Goal: Transaction & Acquisition: Purchase product/service

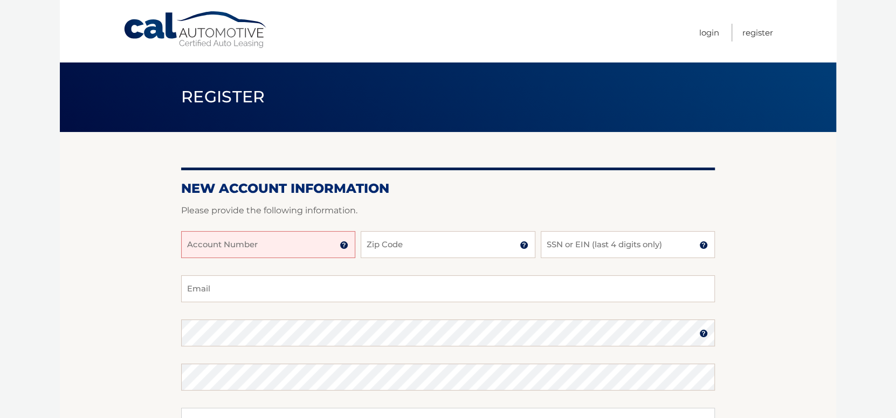
click at [334, 249] on input "Account Number" at bounding box center [268, 244] width 174 height 27
click at [514, 250] on input "Zip Code" at bounding box center [448, 244] width 174 height 27
type input "14502"
type input "[EMAIL_ADDRESS][DOMAIN_NAME]"
click at [587, 248] on input "SSN or EIN (last 4 digits only)" at bounding box center [628, 244] width 174 height 27
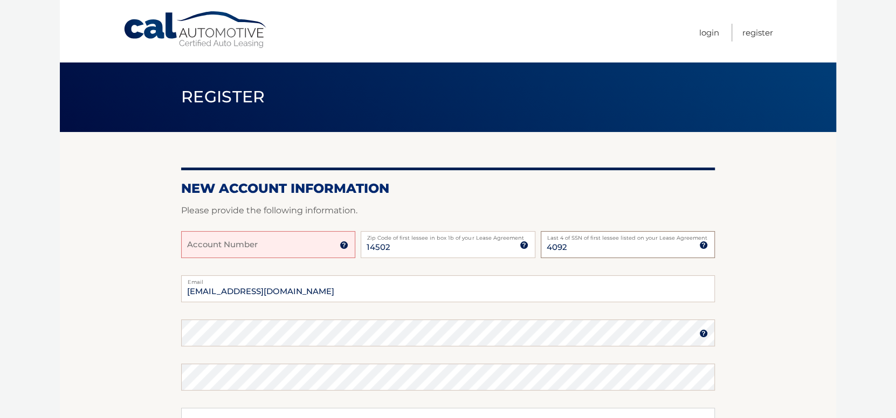
type input "4092"
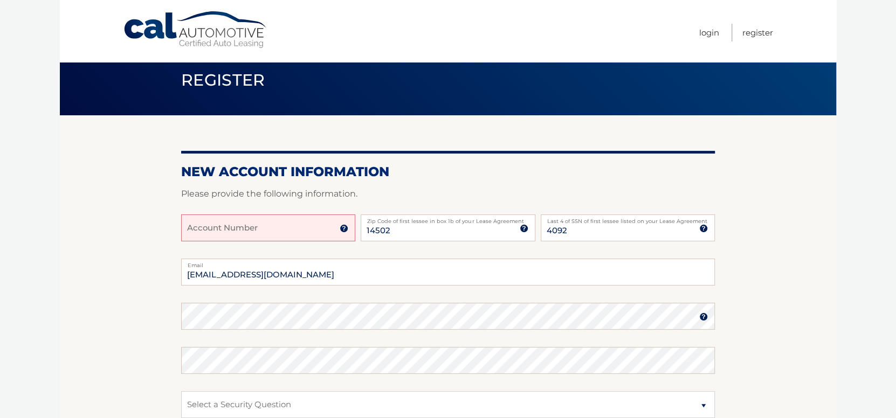
click at [345, 226] on img at bounding box center [344, 228] width 9 height 9
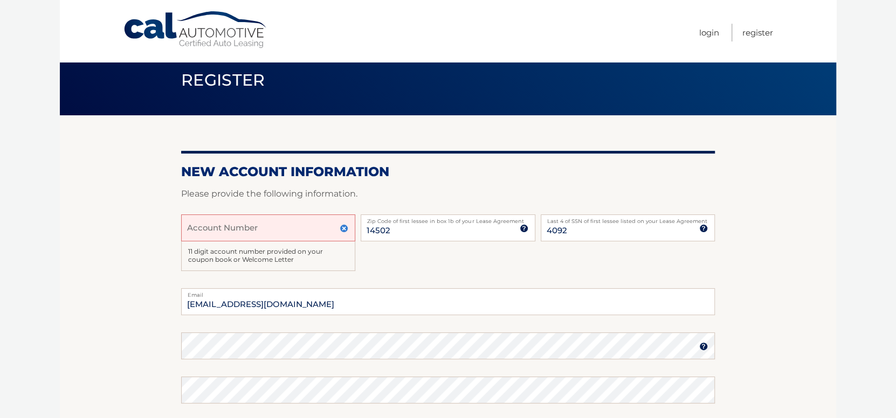
click at [268, 232] on input "Account Number" at bounding box center [268, 228] width 174 height 27
click at [215, 231] on input "4445607132" at bounding box center [268, 228] width 174 height 27
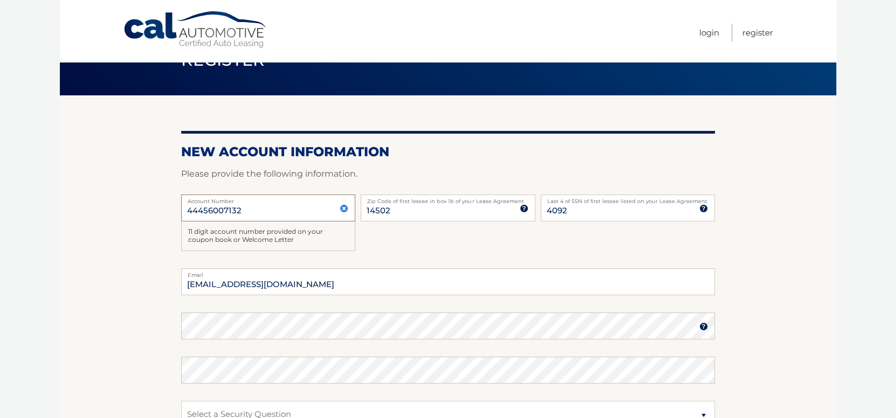
scroll to position [71, 0]
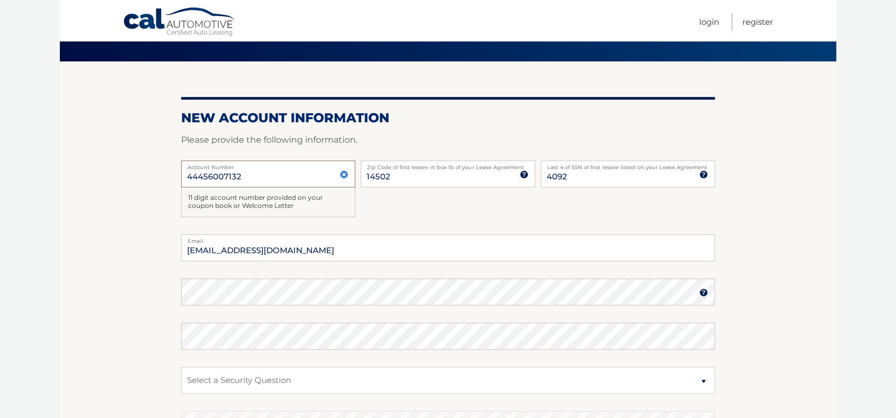
type input "44456007132"
click at [703, 293] on img at bounding box center [703, 292] width 9 height 9
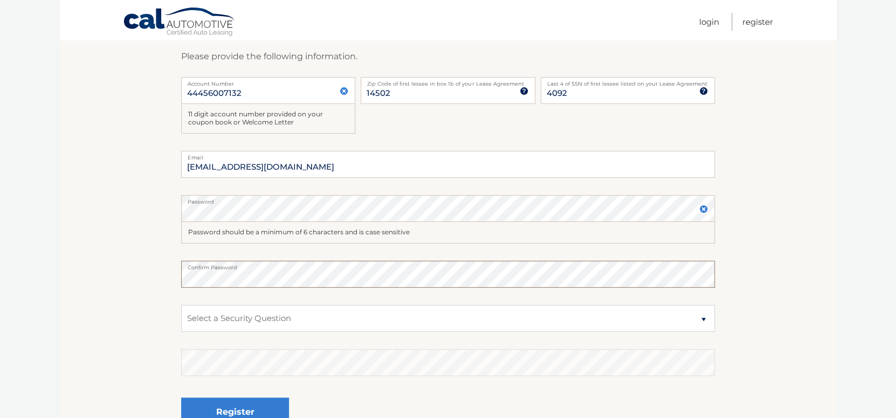
scroll to position [178, 0]
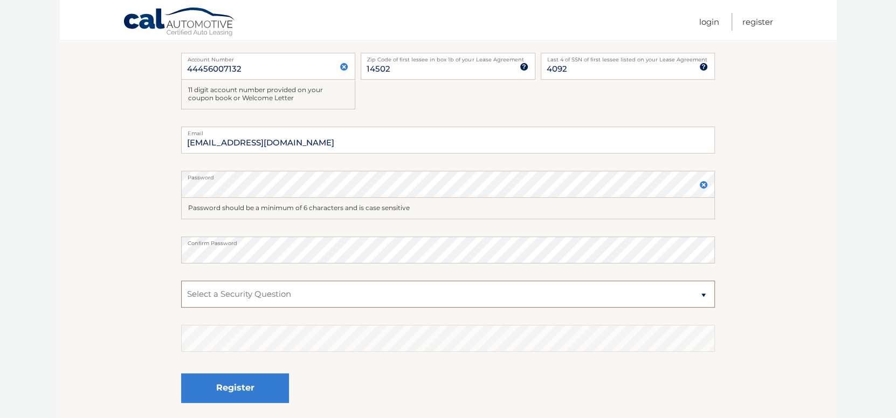
click at [432, 297] on select "Select a Security Question What was the name of your elementary school? What is…" at bounding box center [448, 294] width 534 height 27
select select "2"
click at [181, 281] on select "Select a Security Question What was the name of your elementary school? What is…" at bounding box center [448, 294] width 534 height 27
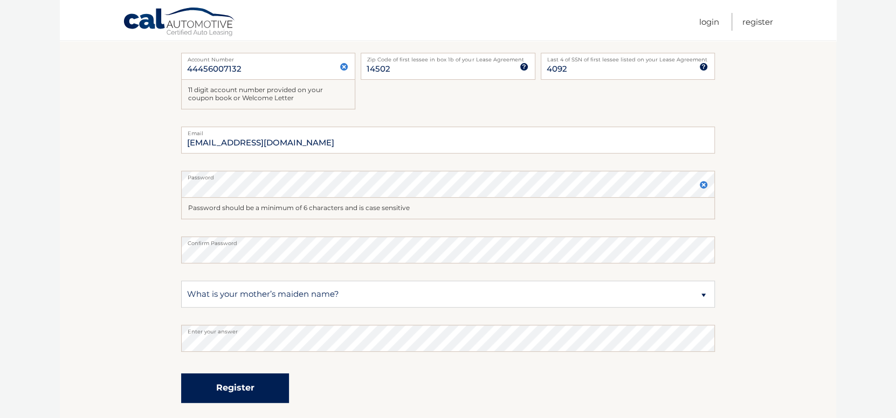
click at [225, 392] on button "Register" at bounding box center [235, 389] width 108 height 30
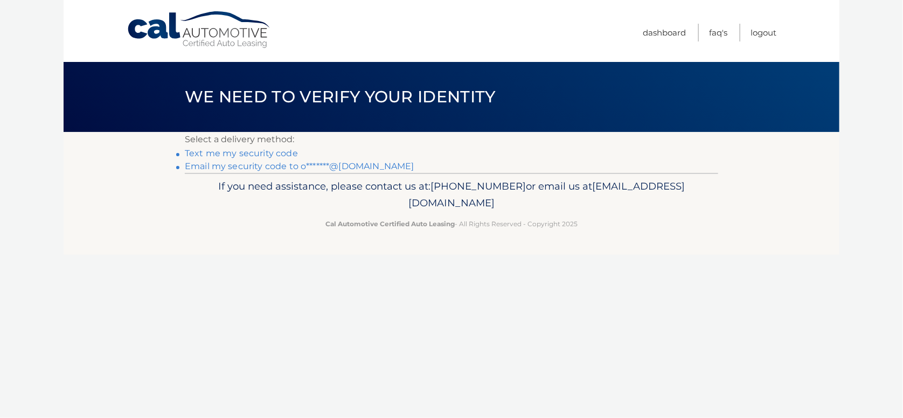
click at [271, 153] on link "Text me my security code" at bounding box center [241, 153] width 113 height 10
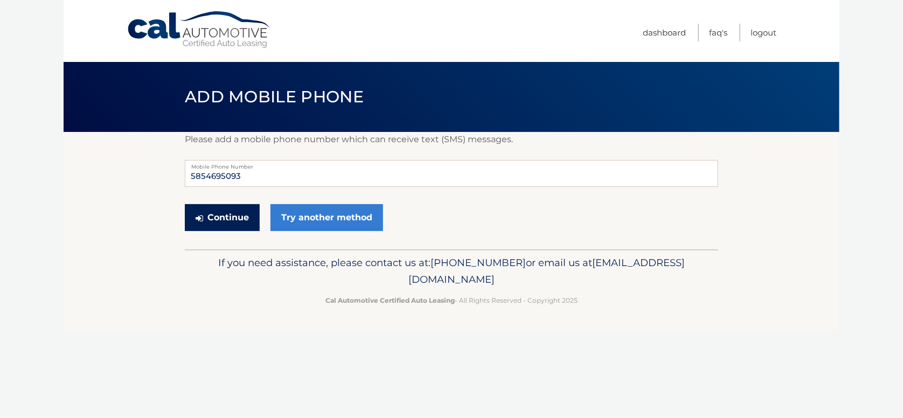
click at [246, 211] on button "Continue" at bounding box center [222, 217] width 75 height 27
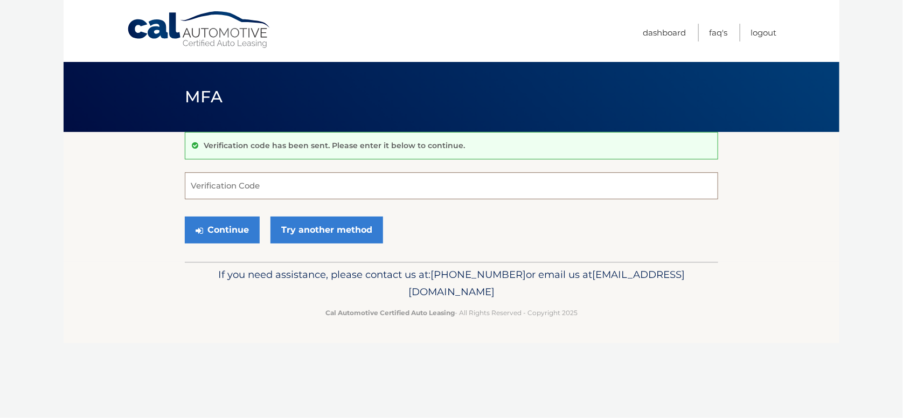
click at [237, 187] on input "Verification Code" at bounding box center [452, 186] width 534 height 27
type input "959496"
click at [229, 221] on button "Continue" at bounding box center [222, 230] width 75 height 27
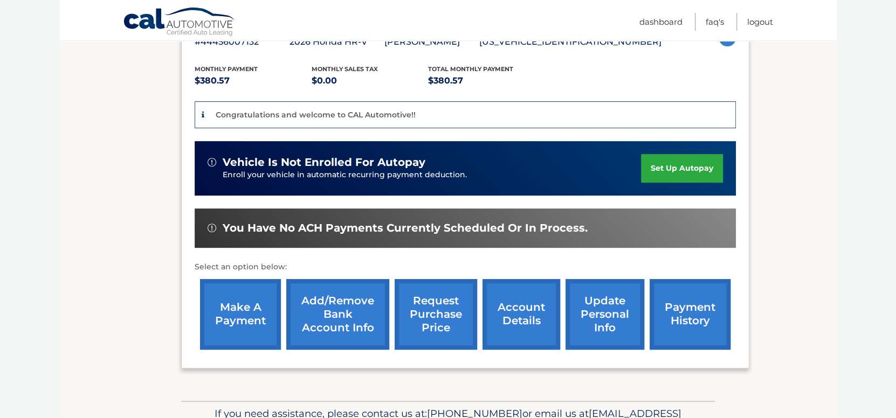
scroll to position [215, 0]
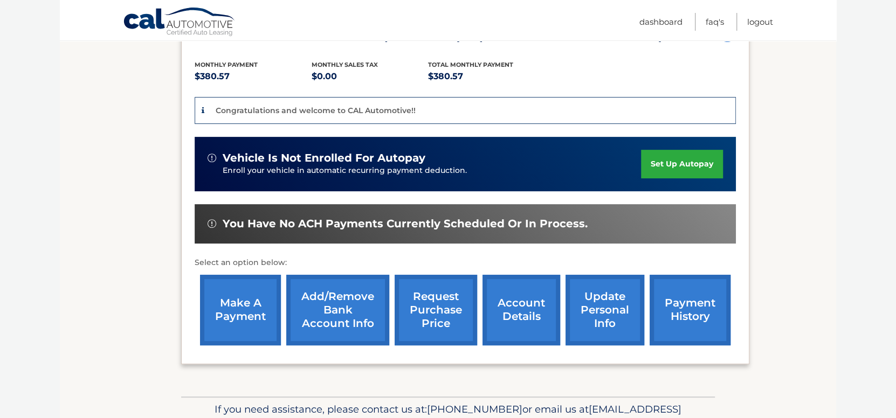
click at [256, 301] on link "make a payment" at bounding box center [240, 310] width 81 height 71
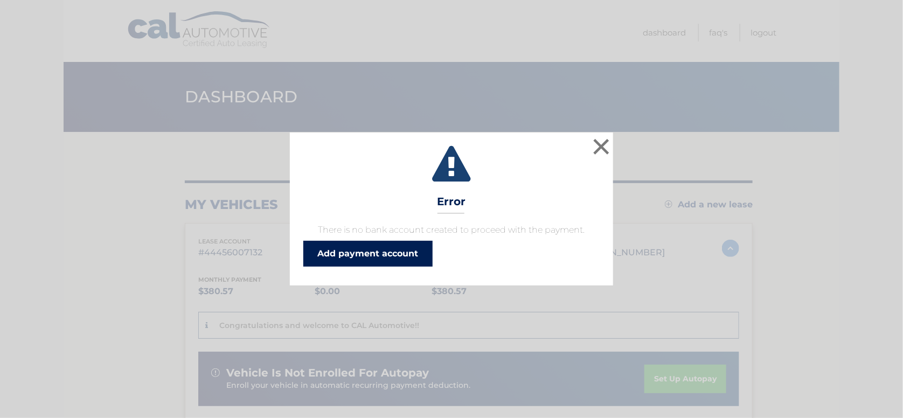
click at [329, 258] on link "Add payment account" at bounding box center [367, 254] width 129 height 26
click at [599, 141] on button "×" at bounding box center [602, 147] width 22 height 22
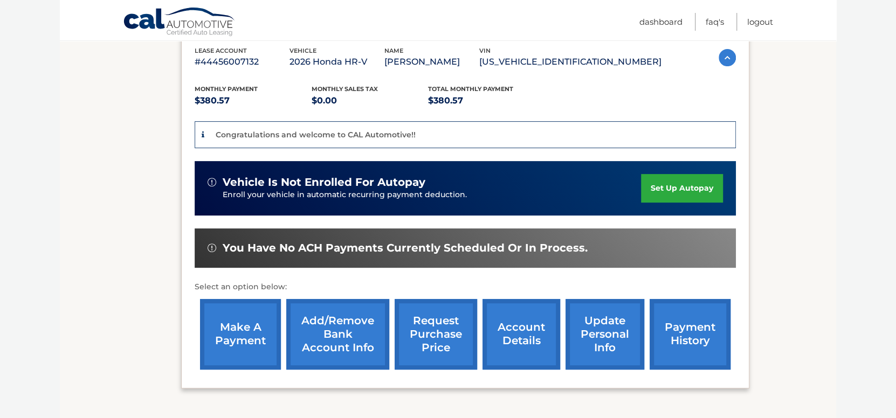
scroll to position [273, 0]
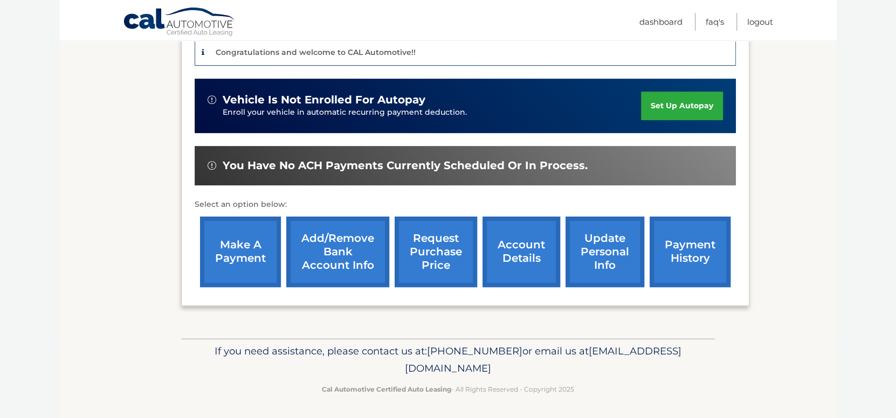
click at [337, 245] on link "Add/Remove bank account info" at bounding box center [337, 252] width 103 height 71
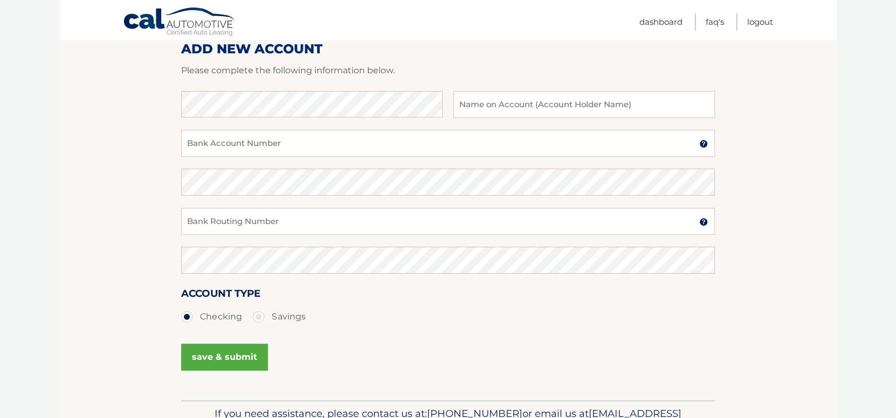
scroll to position [162, 0]
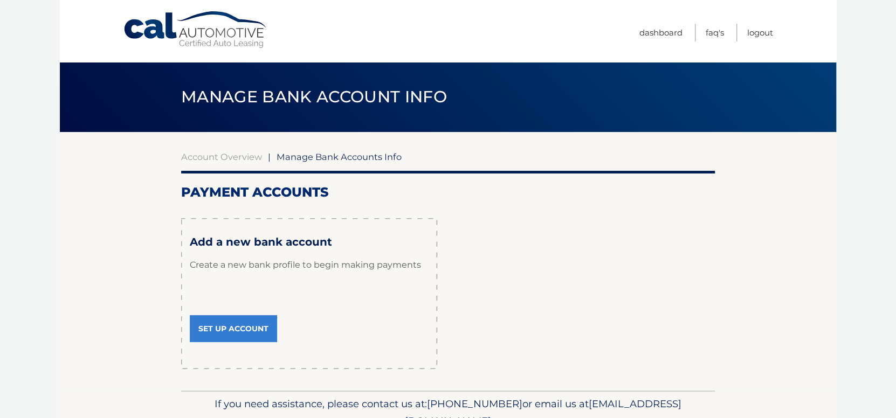
click at [237, 328] on link "Set Up Account" at bounding box center [233, 328] width 87 height 27
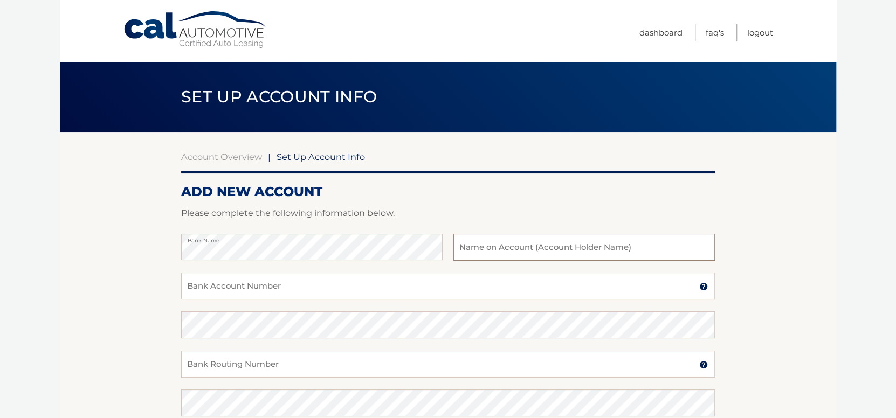
click at [546, 256] on input "text" at bounding box center [583, 247] width 261 height 27
type input "[PERSON_NAME]"
click at [292, 291] on input "Bank Account Number" at bounding box center [448, 286] width 534 height 27
drag, startPoint x: 239, startPoint y: 289, endPoint x: 177, endPoint y: 292, distance: 62.1
click at [177, 292] on section "Account Overview | Set Up Account Info ADD NEW ACCOUNT Please complete the foll…" at bounding box center [448, 337] width 776 height 411
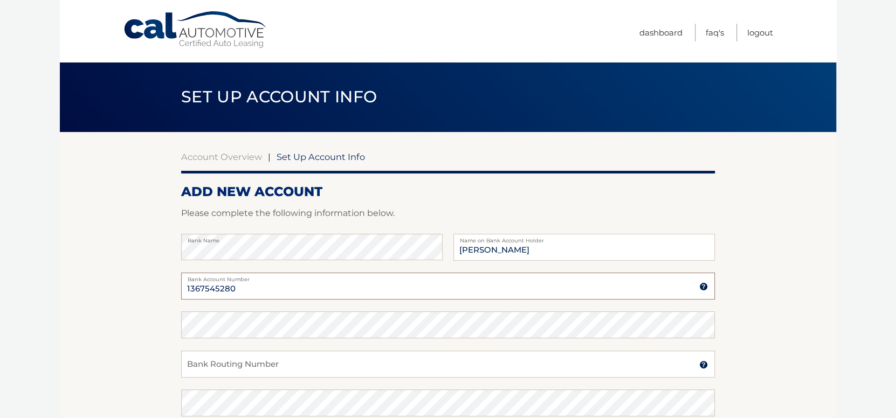
type input "1367545280"
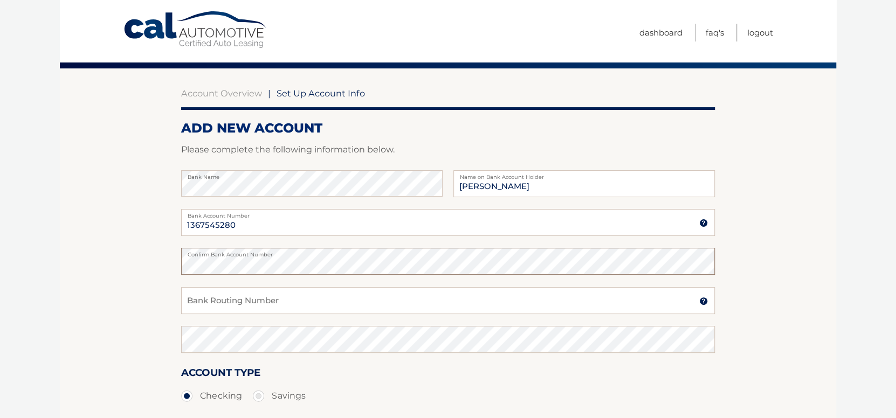
scroll to position [107, 0]
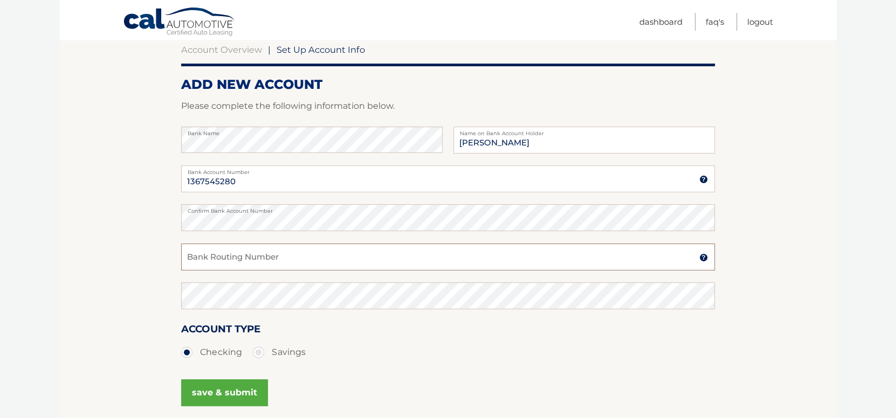
click at [227, 255] on input "Bank Routing Number" at bounding box center [448, 257] width 534 height 27
drag, startPoint x: 231, startPoint y: 259, endPoint x: 177, endPoint y: 264, distance: 54.1
click at [177, 264] on section "Account Overview | Set Up Account Info ADD NEW ACCOUNT Please complete the foll…" at bounding box center [448, 230] width 776 height 411
type input "222371863"
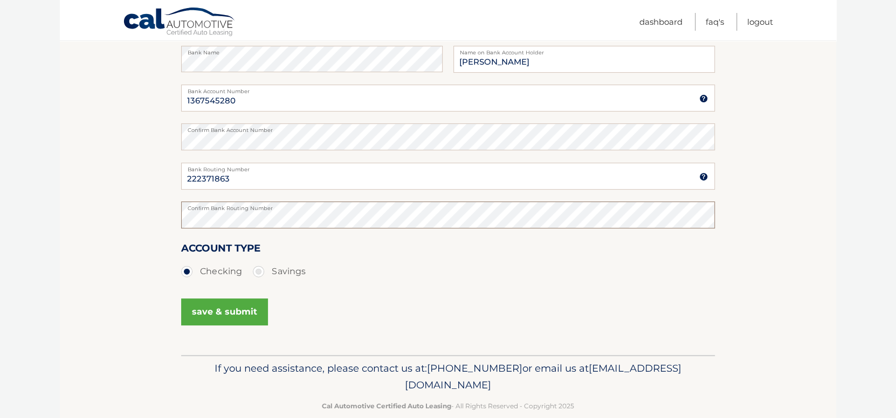
scroll to position [207, 0]
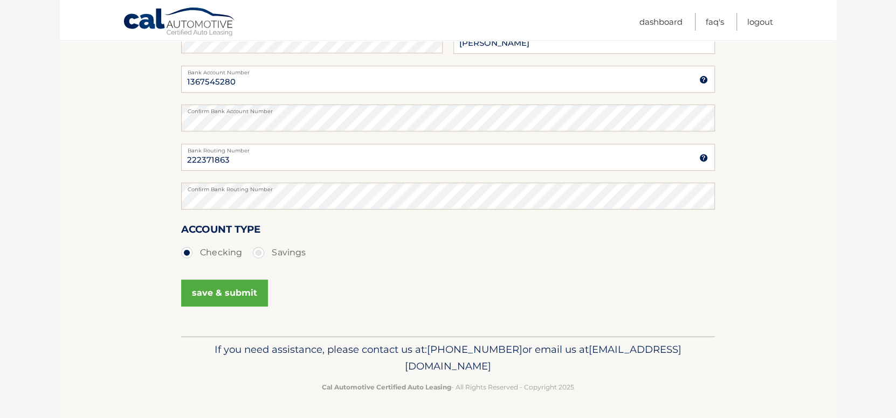
click at [206, 289] on button "save & submit" at bounding box center [224, 293] width 87 height 27
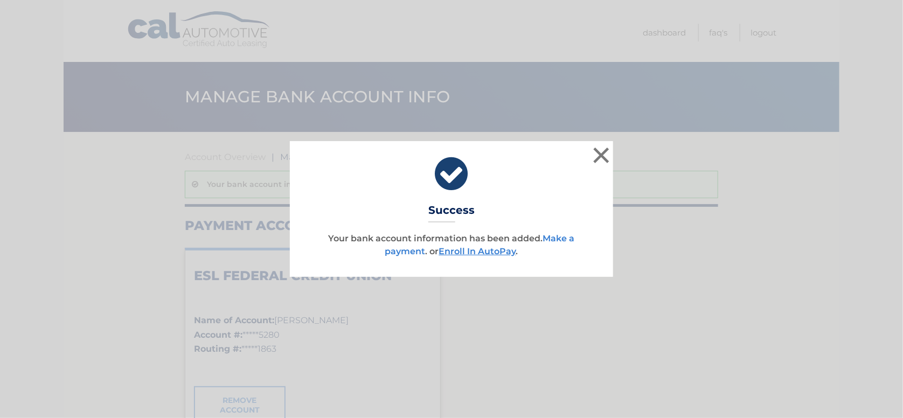
click at [410, 250] on link "Make a payment" at bounding box center [480, 244] width 190 height 23
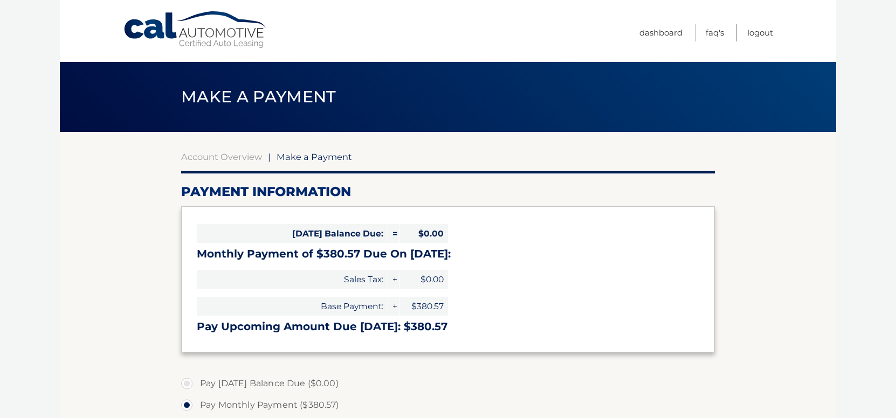
select select "NmY3NTEzZWUtZmE5MC00NTBmLTg0MjctNTQxZTU3YmM0M2Q2"
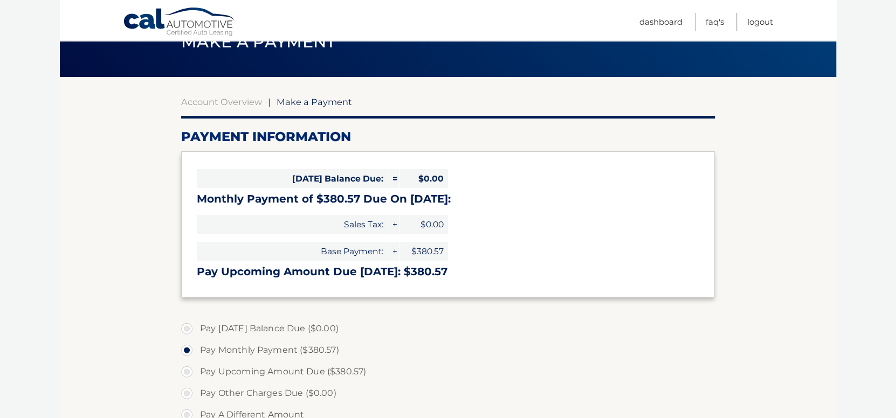
scroll to position [54, 0]
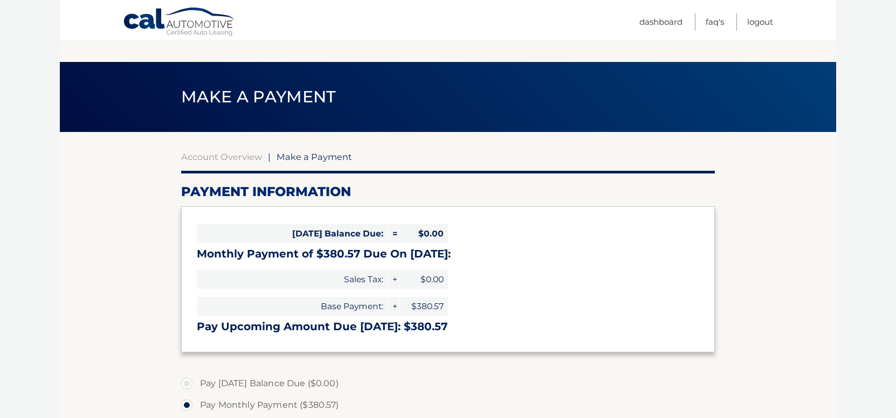
select select "NmY3NTEzZWUtZmE5MC00NTBmLTg0MjctNTQxZTU3YmM0M2Q2"
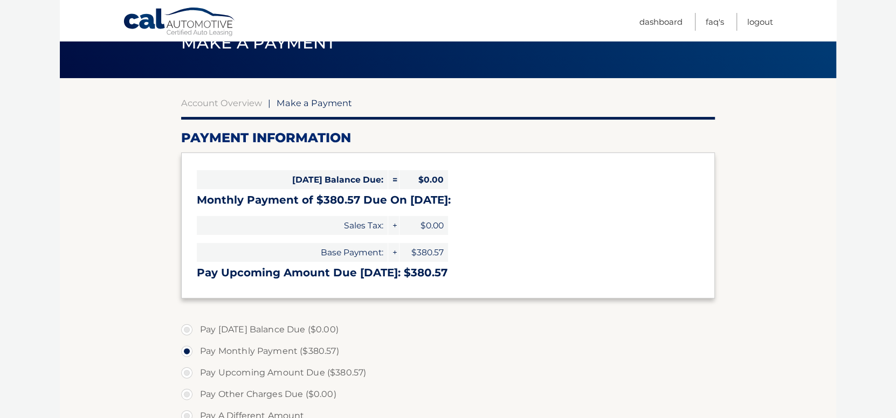
drag, startPoint x: 309, startPoint y: 29, endPoint x: 304, endPoint y: 25, distance: 5.8
click at [304, 25] on nav "Menu Dashboard FAQ's Logout" at bounding box center [525, 20] width 496 height 40
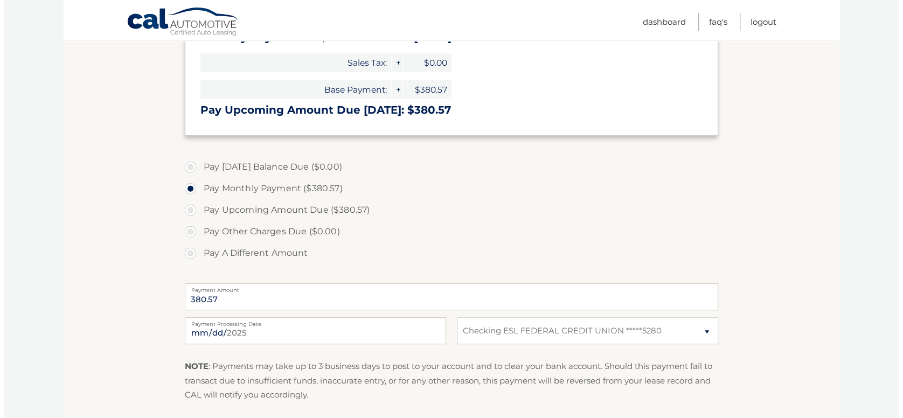
scroll to position [270, 0]
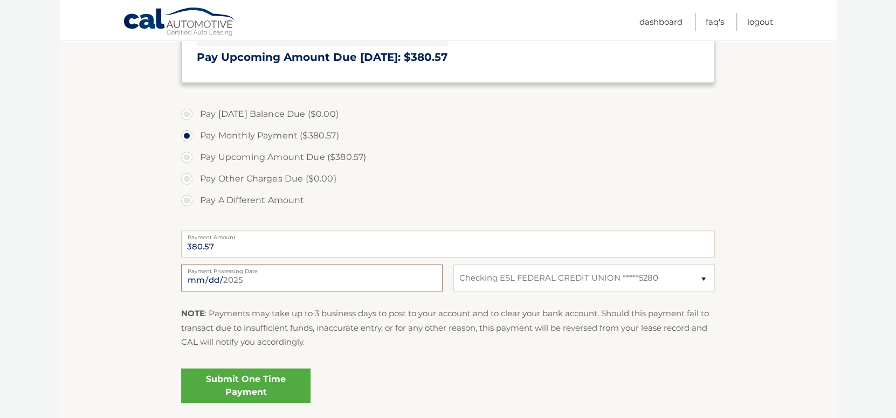
click at [247, 276] on input "[DATE]" at bounding box center [311, 278] width 261 height 27
click at [258, 274] on input "[DATE]" at bounding box center [311, 278] width 261 height 27
type input "[DATE]"
click at [270, 378] on link "Submit One Time Payment" at bounding box center [245, 386] width 129 height 35
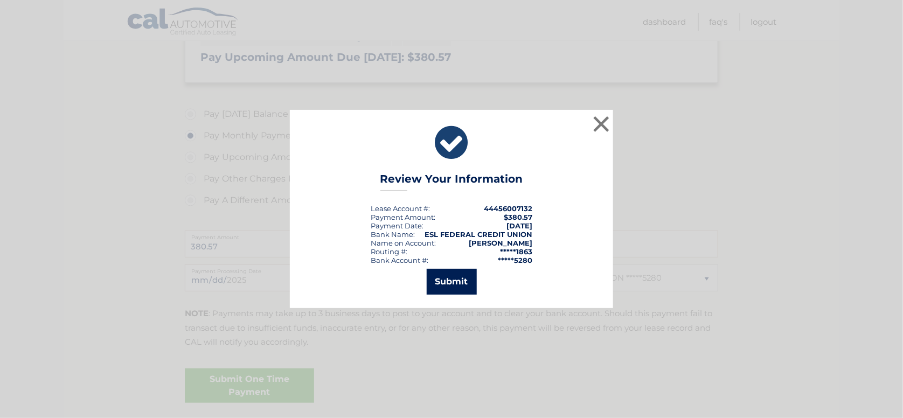
click at [451, 281] on button "Submit" at bounding box center [452, 282] width 50 height 26
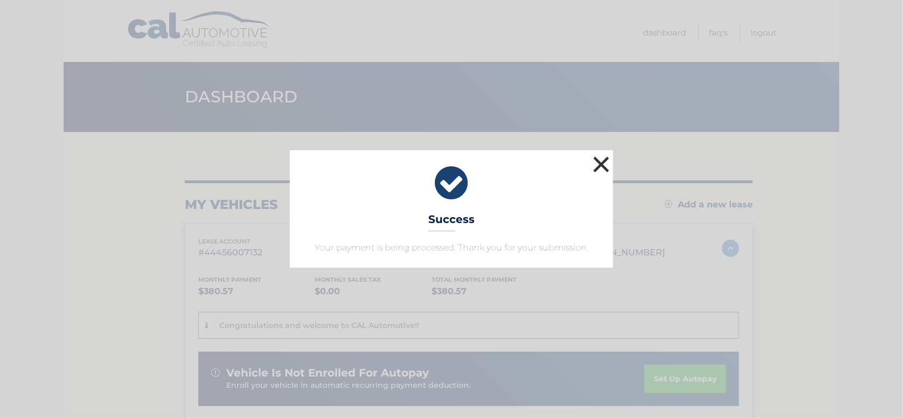
click at [604, 164] on button "×" at bounding box center [602, 165] width 22 height 22
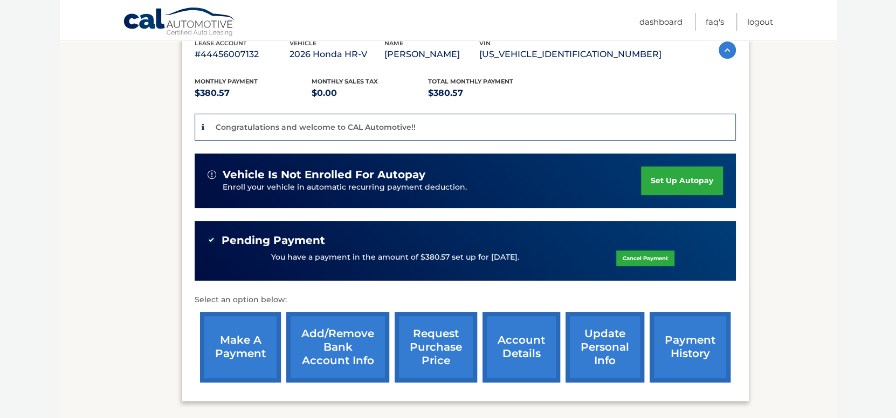
scroll to position [215, 0]
